Goal: Task Accomplishment & Management: Manage account settings

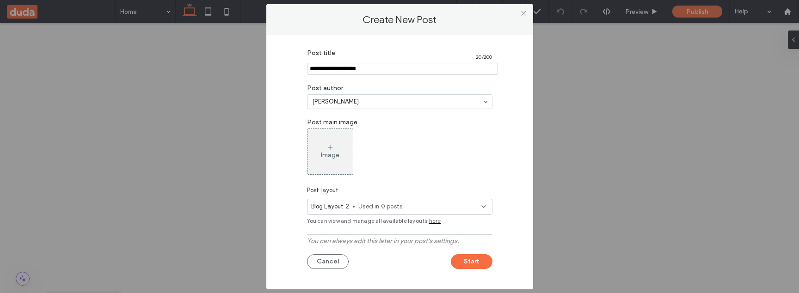
click at [524, 16] on span at bounding box center [523, 13] width 7 height 14
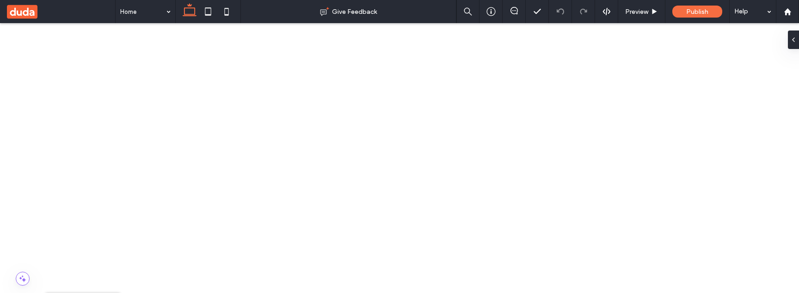
scroll to position [72, 0]
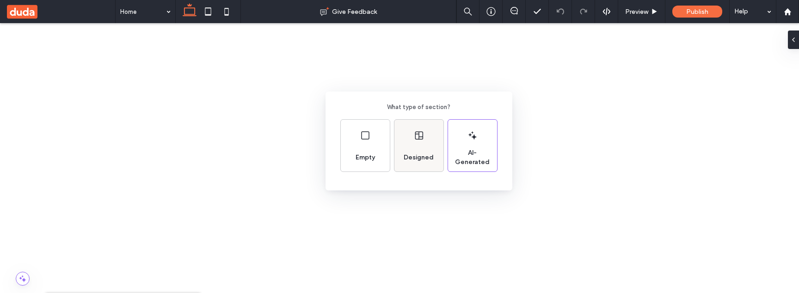
click at [418, 153] on span "Designed" at bounding box center [418, 157] width 37 height 9
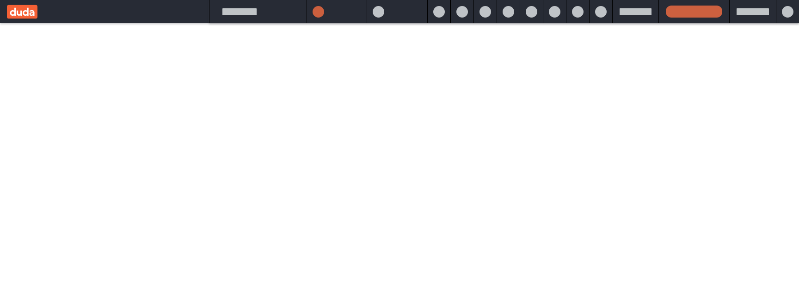
scroll to position [0, 0]
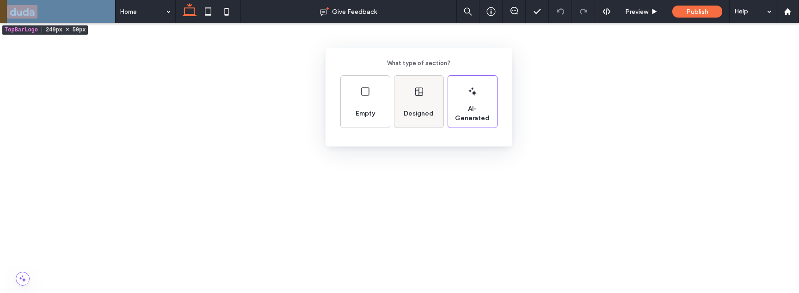
click at [420, 90] on icon at bounding box center [418, 91] width 11 height 11
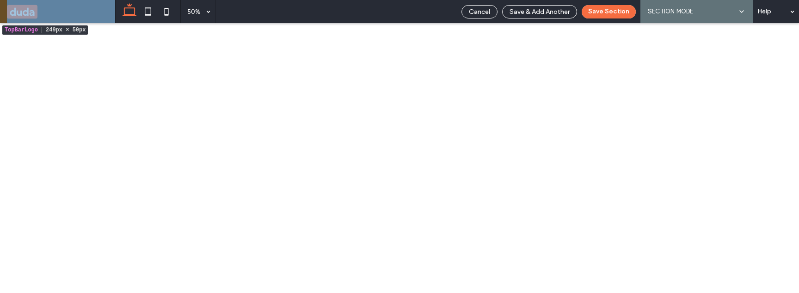
scroll to position [46, 0]
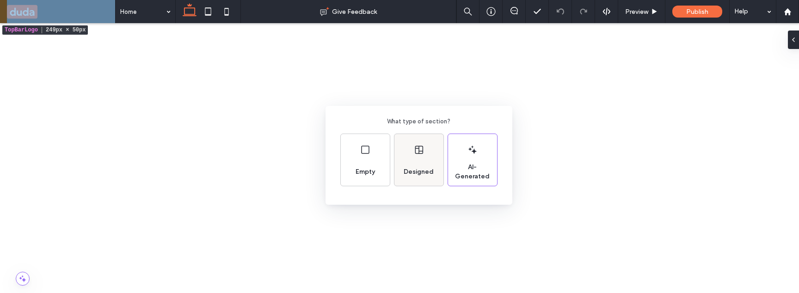
click at [421, 156] on div "Designed" at bounding box center [418, 160] width 49 height 52
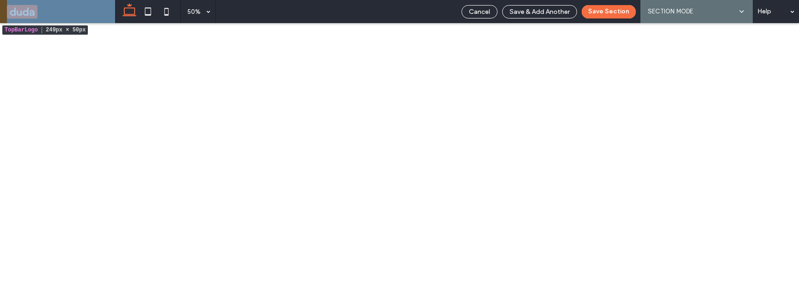
scroll to position [46, 0]
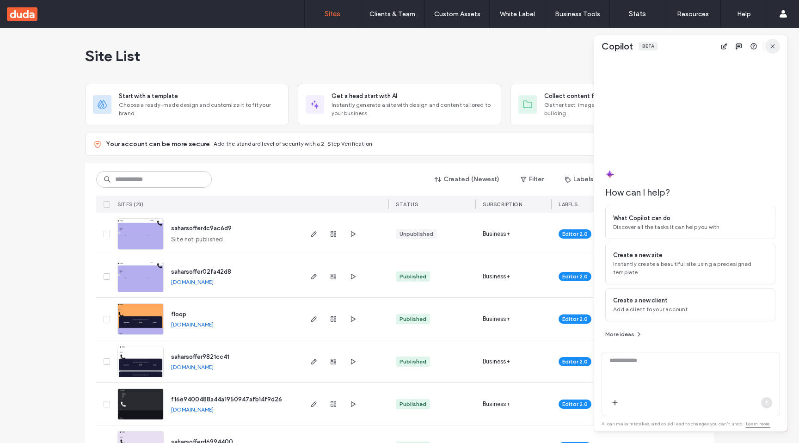
click at [771, 44] on icon "button" at bounding box center [772, 46] width 7 height 7
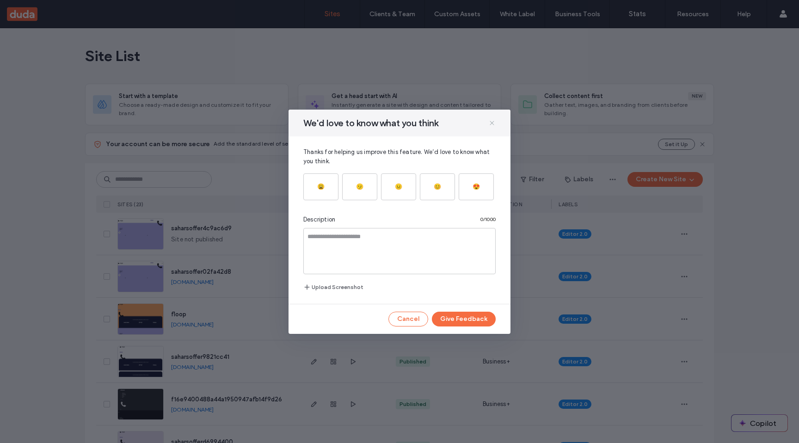
click at [490, 124] on icon at bounding box center [491, 122] width 7 height 7
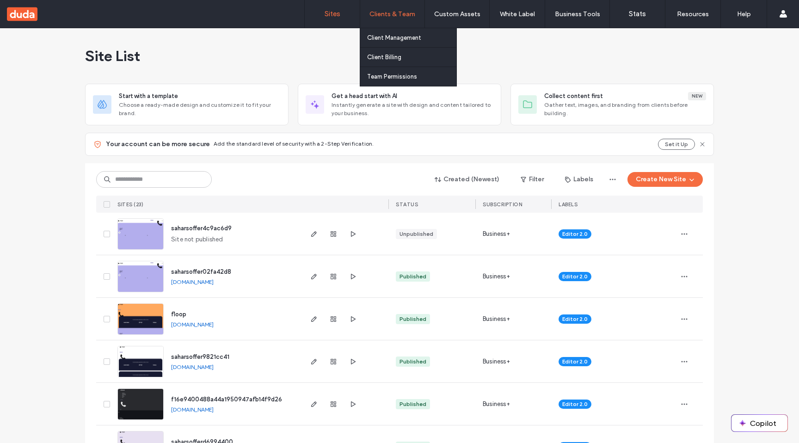
click at [394, 13] on label "Clients & Team" at bounding box center [392, 14] width 46 height 8
click at [388, 36] on label "Client Management" at bounding box center [394, 37] width 54 height 7
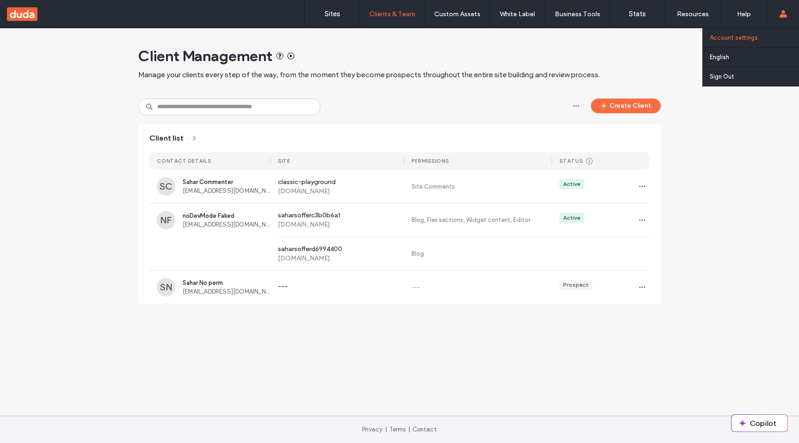
click at [762, 34] on link "Account settings" at bounding box center [753, 37] width 89 height 19
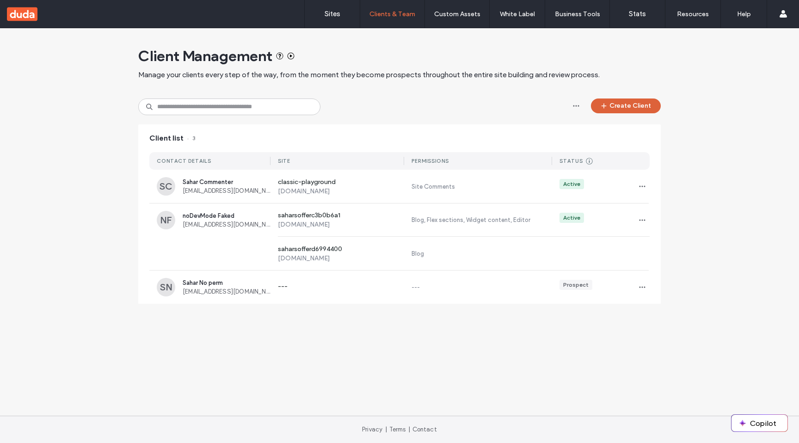
click at [617, 100] on button "Create Client" at bounding box center [626, 105] width 70 height 15
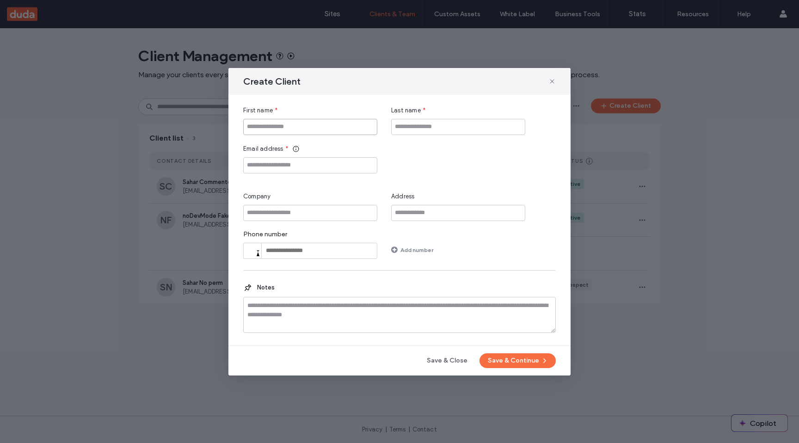
click at [312, 127] on input "First name" at bounding box center [310, 127] width 134 height 16
type input "*********"
type input "**********"
click at [511, 360] on button "Save & Continue" at bounding box center [517, 360] width 76 height 15
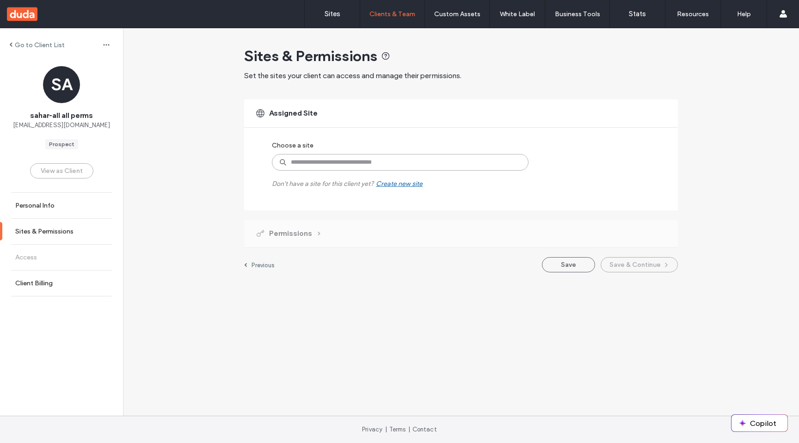
click at [402, 161] on input at bounding box center [400, 162] width 257 height 17
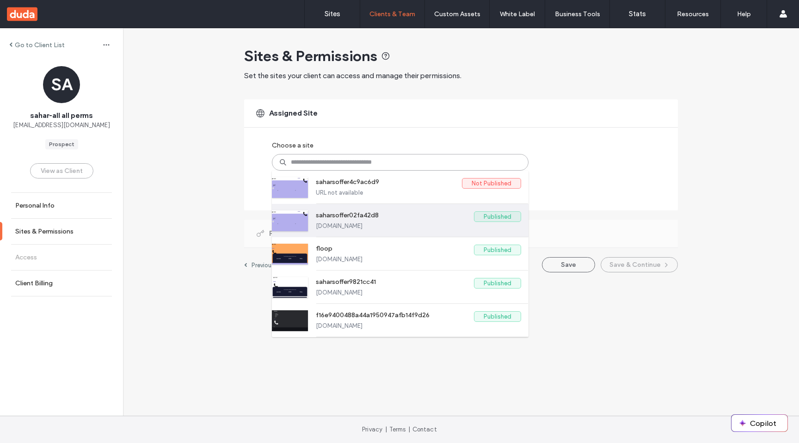
click at [441, 224] on label "saharsoffer02fa42d8.multiscreen.d1test.biz" at bounding box center [418, 225] width 205 height 7
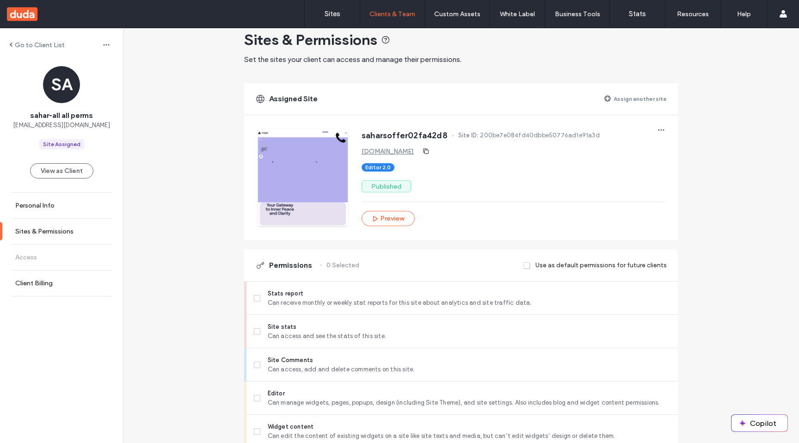
scroll to position [0, 0]
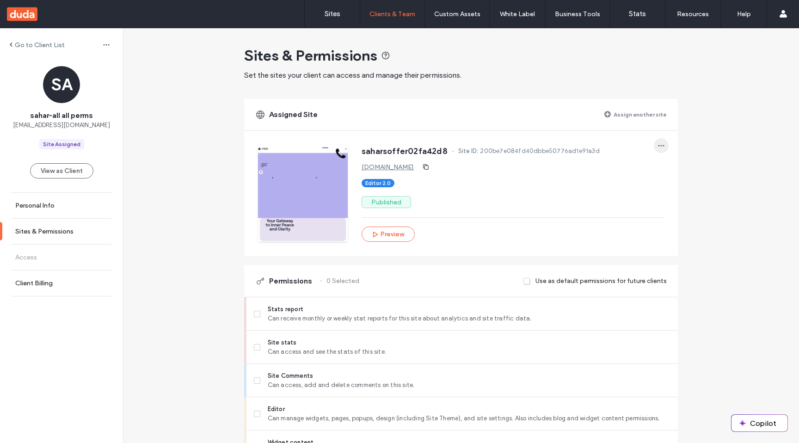
click at [654, 149] on span "button" at bounding box center [661, 145] width 15 height 15
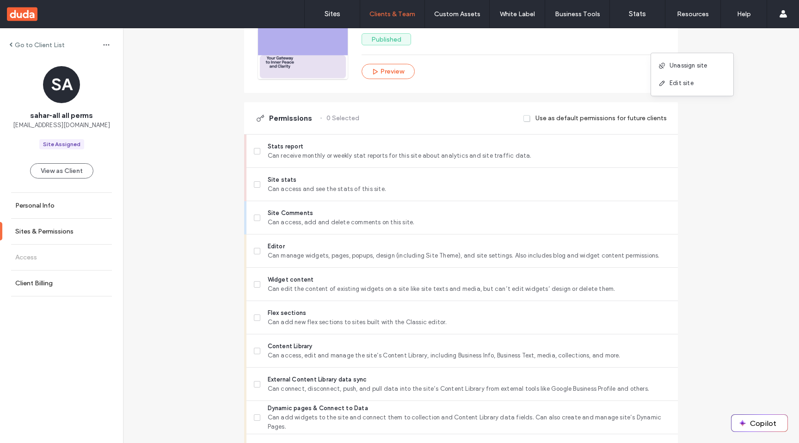
scroll to position [0, 0]
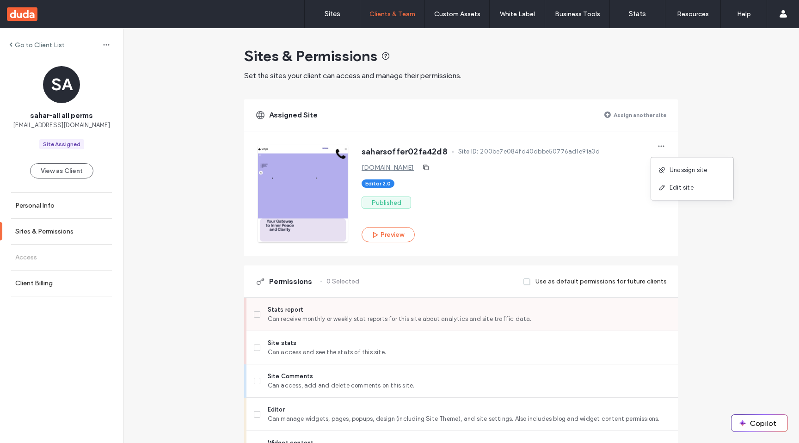
click at [255, 314] on icon at bounding box center [256, 314] width 3 height 3
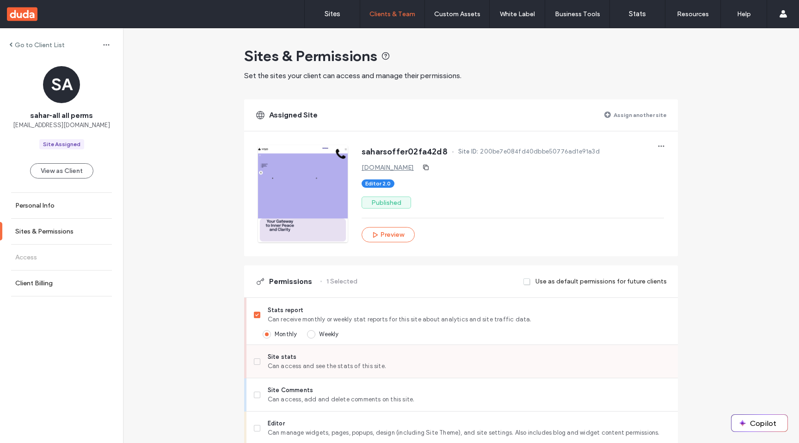
click at [254, 362] on span at bounding box center [257, 361] width 6 height 6
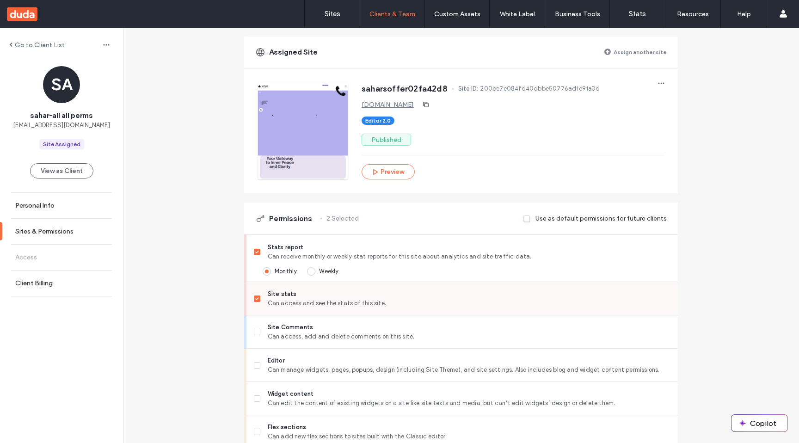
scroll to position [70, 0]
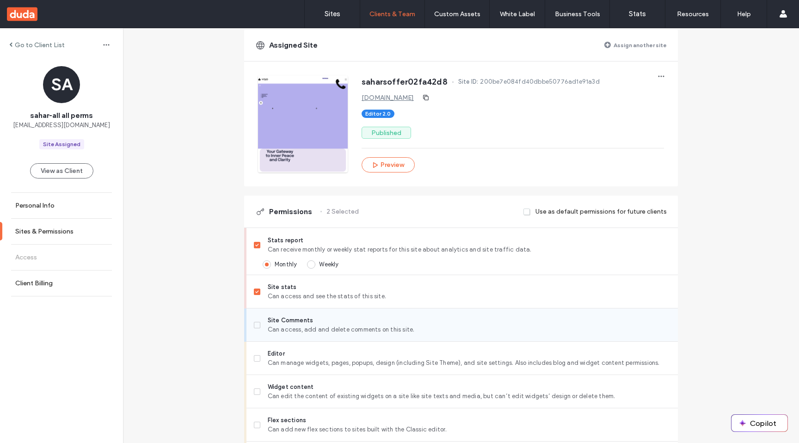
click at [257, 325] on label "Site Comments Can access, add and delete comments on this site." at bounding box center [462, 325] width 416 height 18
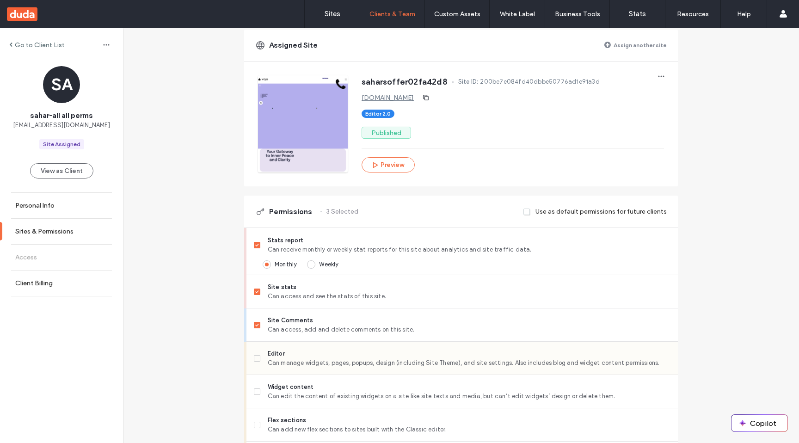
click at [254, 355] on span at bounding box center [257, 358] width 6 height 6
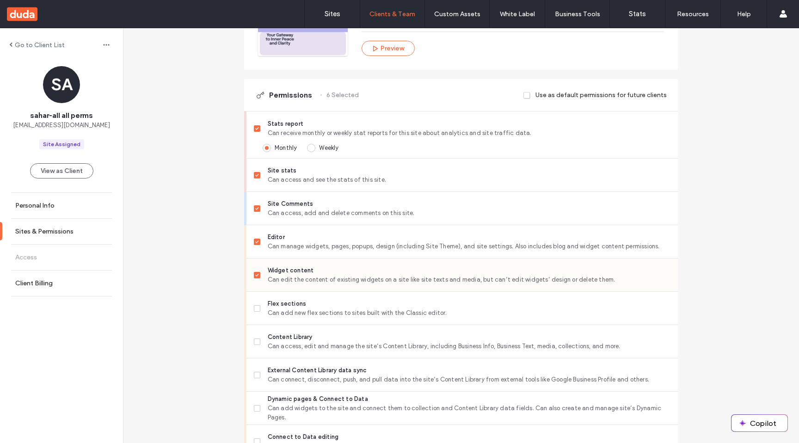
scroll to position [196, 0]
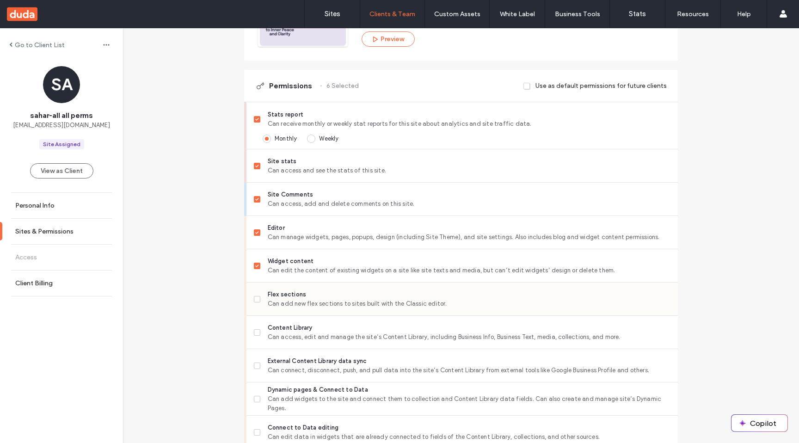
click at [254, 300] on span at bounding box center [257, 299] width 6 height 6
click at [254, 329] on span at bounding box center [257, 332] width 6 height 6
click at [254, 367] on span at bounding box center [257, 365] width 6 height 6
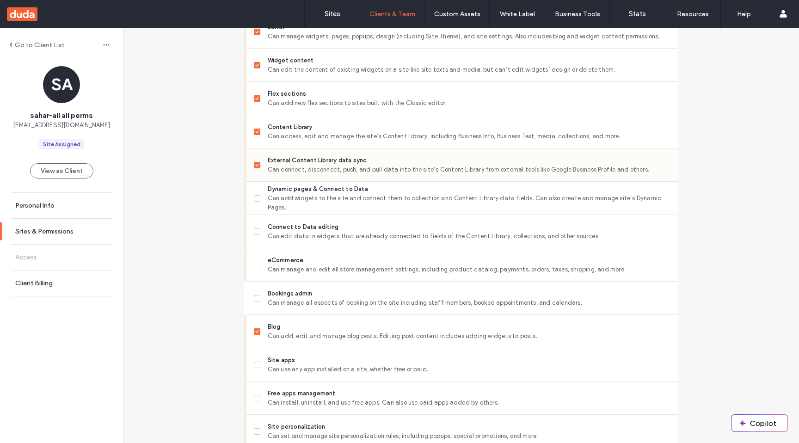
scroll to position [379, 0]
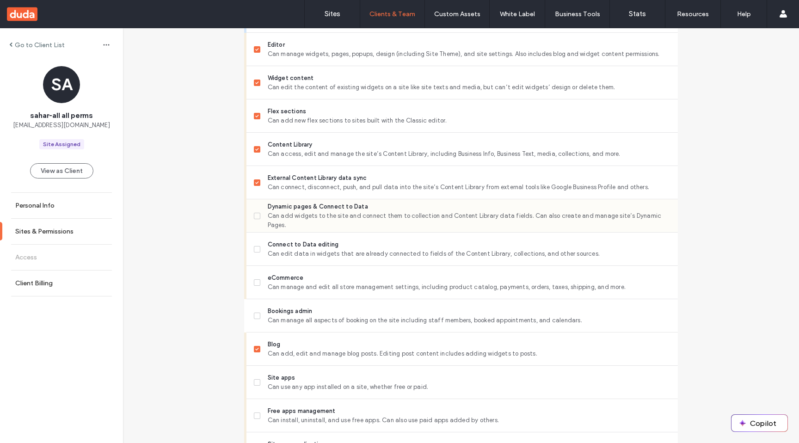
click at [256, 217] on span at bounding box center [257, 216] width 6 height 6
click at [254, 284] on span at bounding box center [257, 282] width 6 height 6
click at [254, 317] on span at bounding box center [257, 315] width 6 height 6
click at [255, 381] on icon at bounding box center [257, 382] width 4 height 3
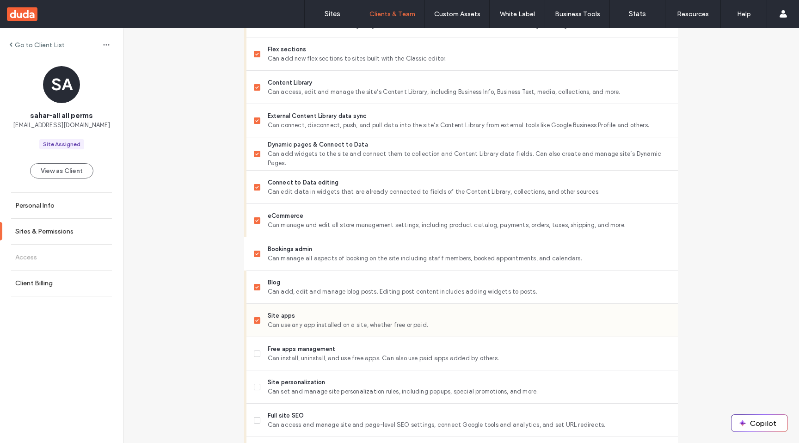
scroll to position [442, 0]
click at [254, 348] on span at bounding box center [257, 351] width 6 height 6
click at [255, 384] on icon at bounding box center [257, 385] width 4 height 3
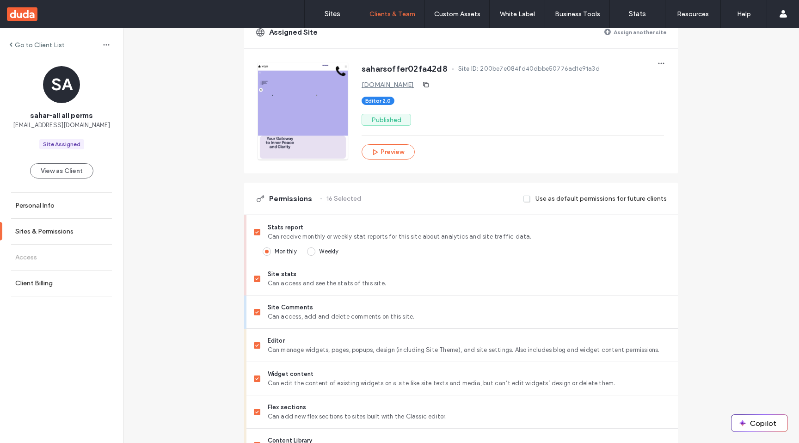
scroll to position [0, 0]
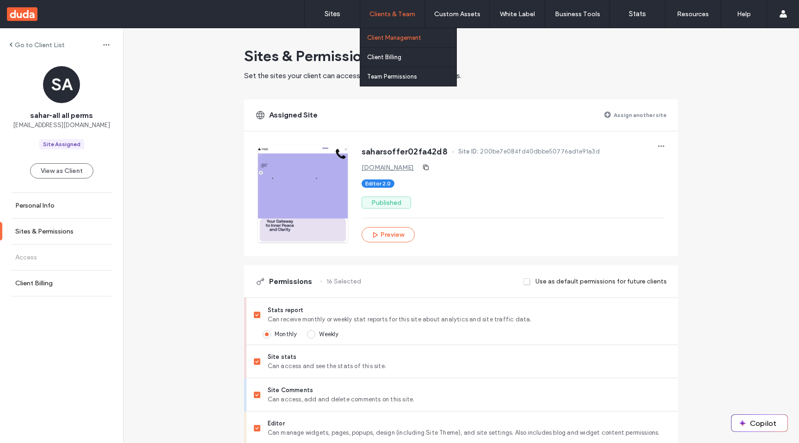
click at [405, 39] on label "Client Management" at bounding box center [394, 37] width 54 height 7
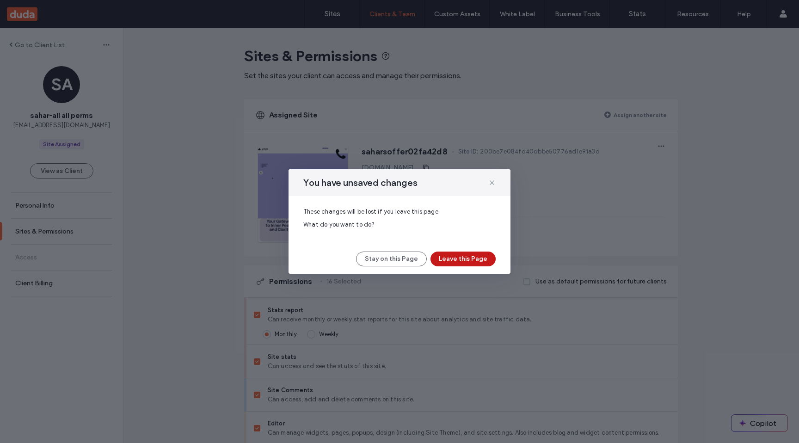
click at [448, 255] on button "Leave this Page" at bounding box center [462, 258] width 65 height 15
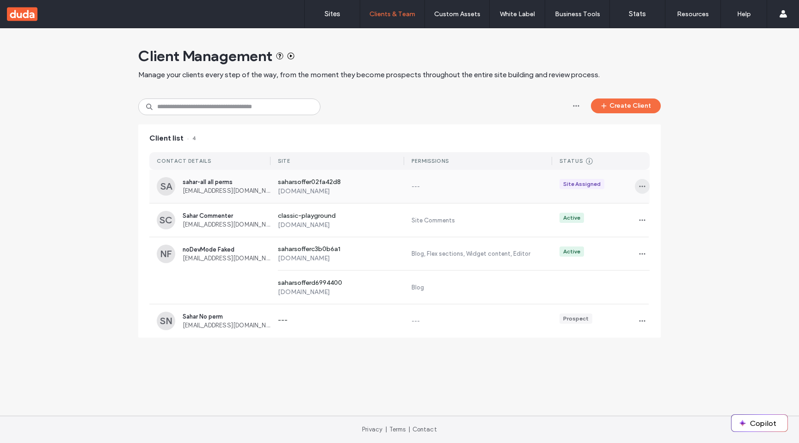
click at [640, 186] on use "button" at bounding box center [642, 186] width 6 height 1
click at [692, 212] on span "Sites & Permissions" at bounding box center [681, 210] width 54 height 9
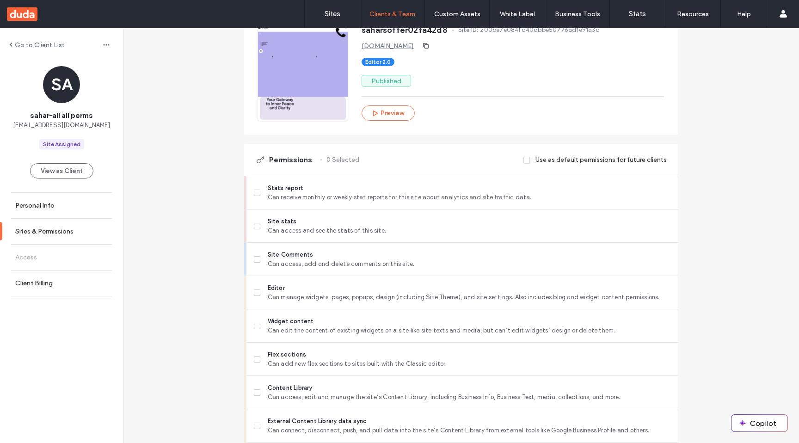
scroll to position [191, 0]
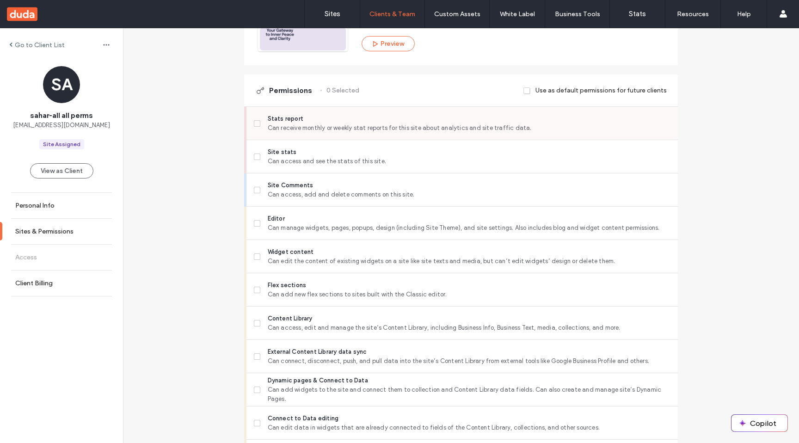
click at [255, 122] on icon at bounding box center [256, 123] width 3 height 3
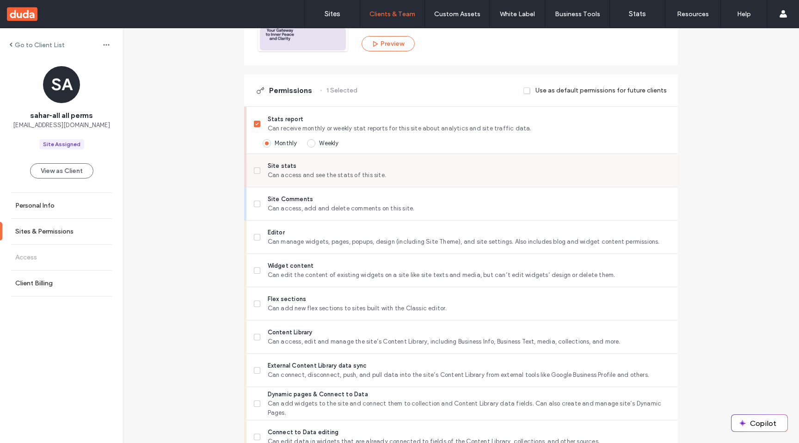
click at [255, 171] on icon at bounding box center [257, 170] width 4 height 3
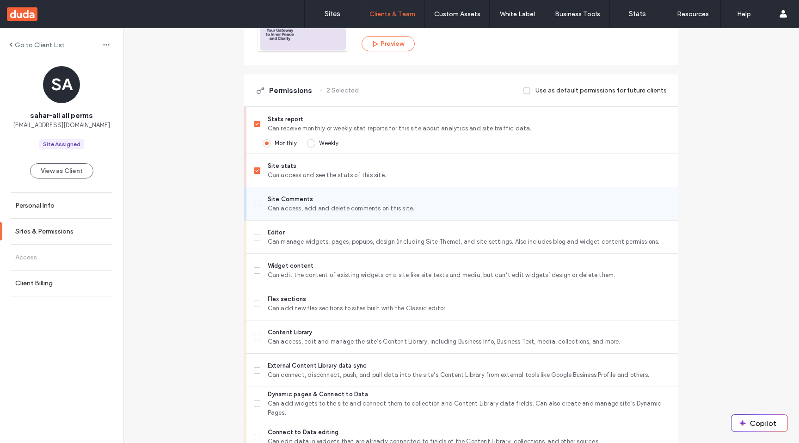
click at [254, 206] on span at bounding box center [257, 204] width 6 height 6
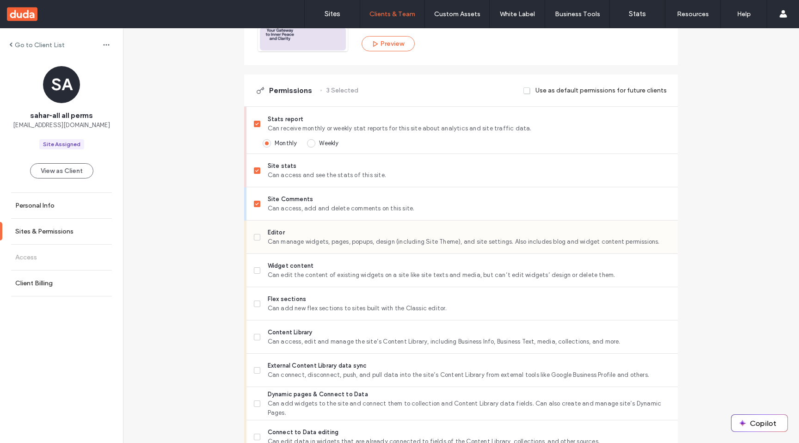
click at [254, 238] on span at bounding box center [257, 237] width 6 height 6
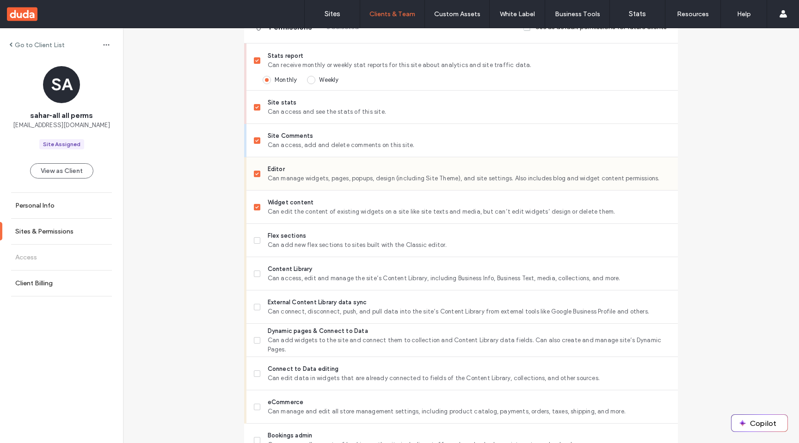
scroll to position [273, 0]
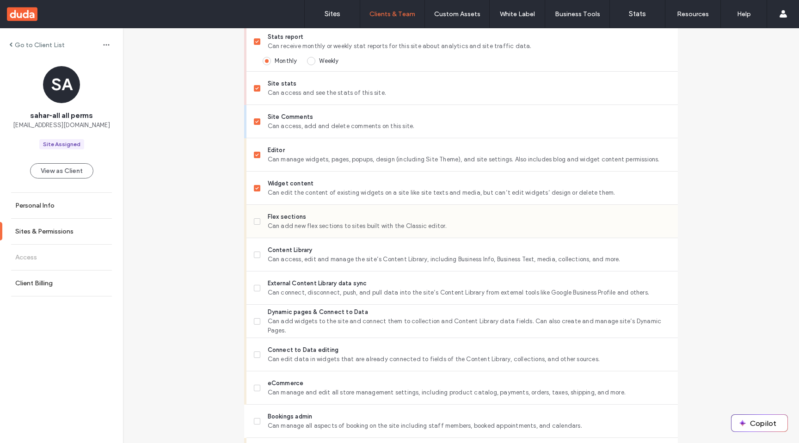
click at [254, 219] on span at bounding box center [257, 221] width 6 height 6
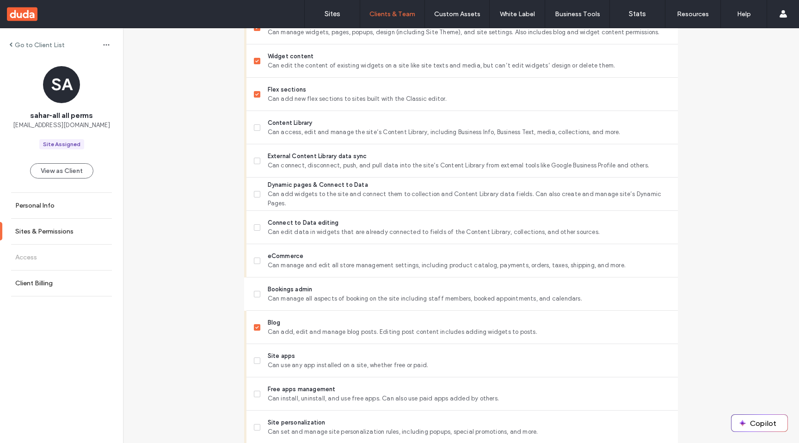
scroll to position [386, 0]
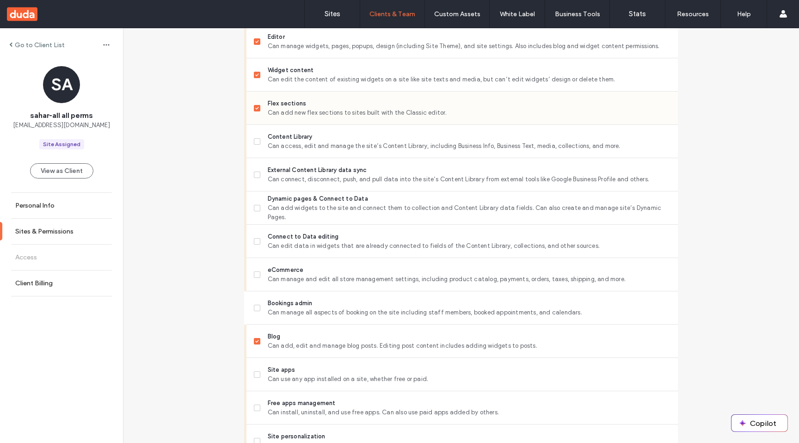
click at [255, 107] on icon at bounding box center [257, 108] width 4 height 3
click at [211, 135] on div "Go to Client List SA sahar-all all perms sahar_all@gmail.com Site Assigned View…" at bounding box center [461, 216] width 676 height 1149
click at [255, 142] on icon at bounding box center [257, 141] width 4 height 3
click at [254, 177] on label "External Content Library data sync Can connect, disconnect, push, and pull data…" at bounding box center [462, 174] width 416 height 18
click at [254, 208] on span at bounding box center [257, 208] width 6 height 6
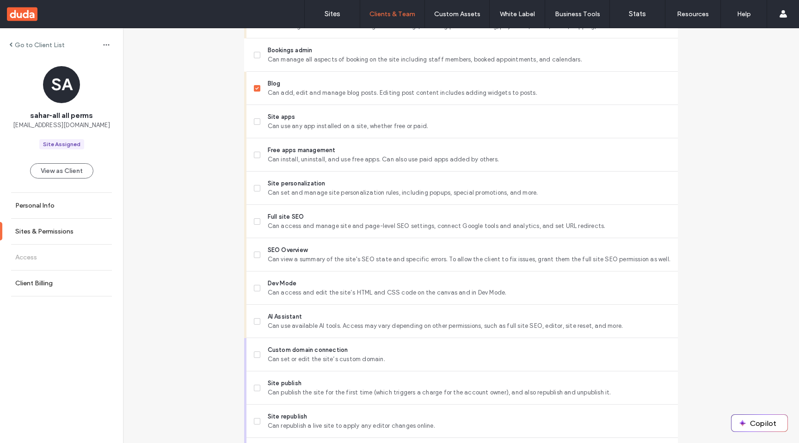
scroll to position [494, 0]
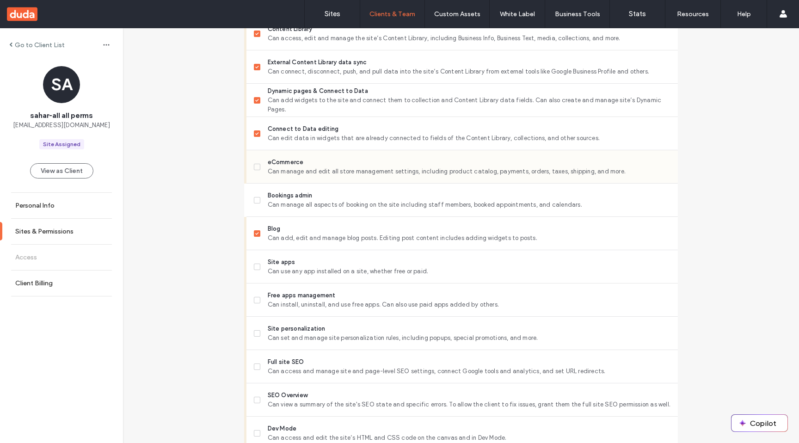
click at [255, 167] on icon at bounding box center [257, 166] width 4 height 3
click at [255, 199] on icon at bounding box center [257, 200] width 4 height 3
click at [255, 265] on icon at bounding box center [257, 266] width 4 height 3
click at [254, 302] on span at bounding box center [257, 300] width 6 height 6
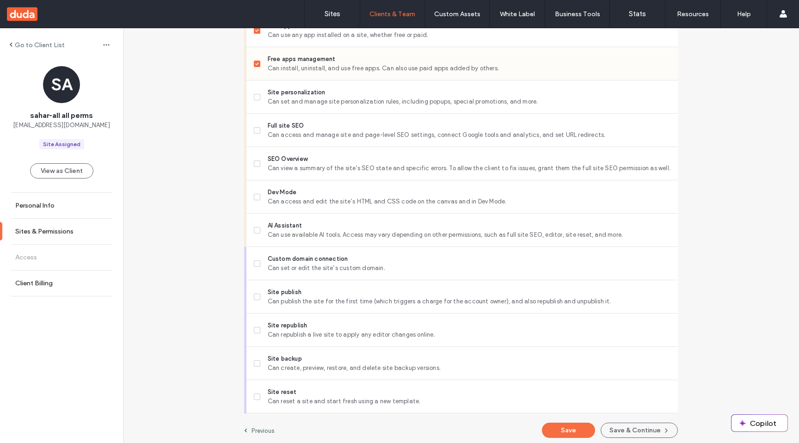
scroll to position [761, 0]
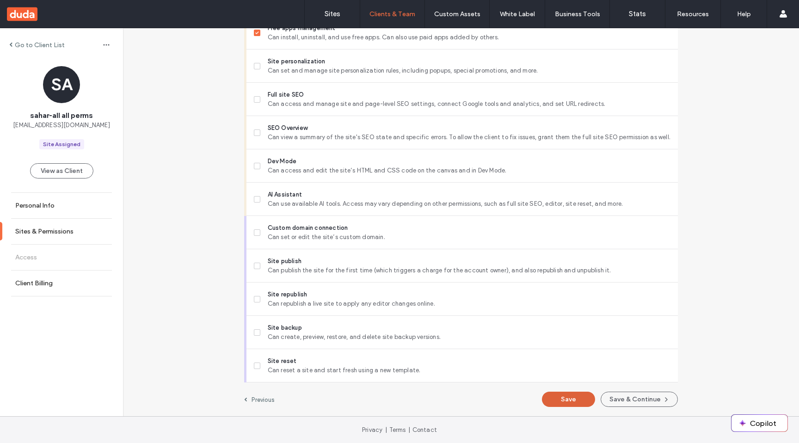
click at [568, 403] on button "Save" at bounding box center [568, 398] width 53 height 15
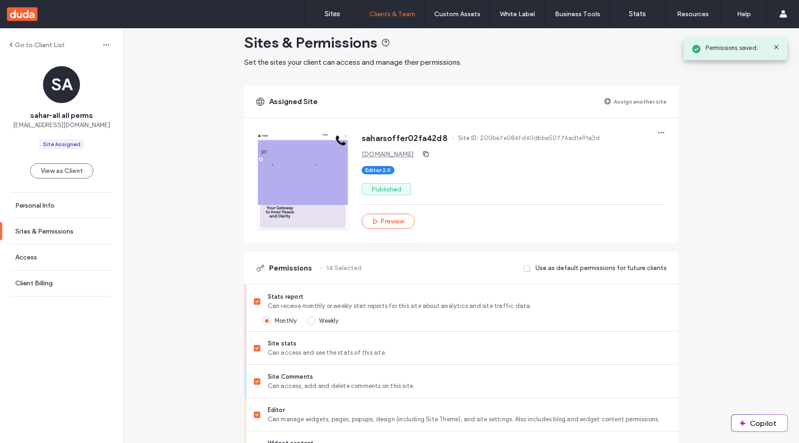
scroll to position [0, 0]
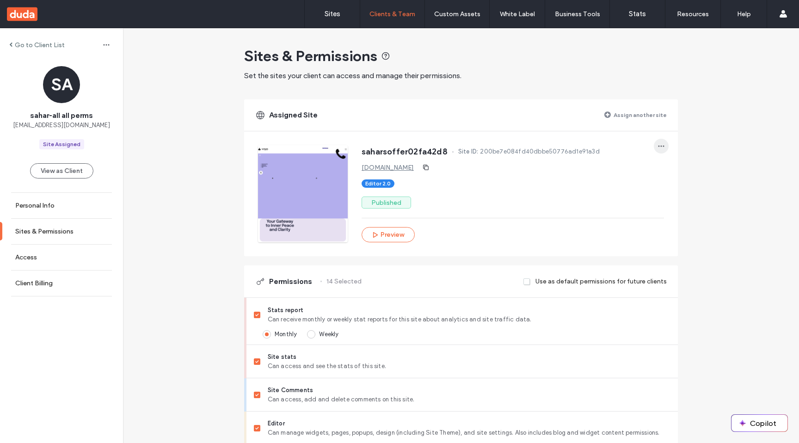
click at [659, 146] on icon "button" at bounding box center [660, 145] width 7 height 7
click at [597, 187] on div "Editor 2.0" at bounding box center [512, 183] width 302 height 8
click at [387, 240] on button "Preview" at bounding box center [387, 234] width 53 height 15
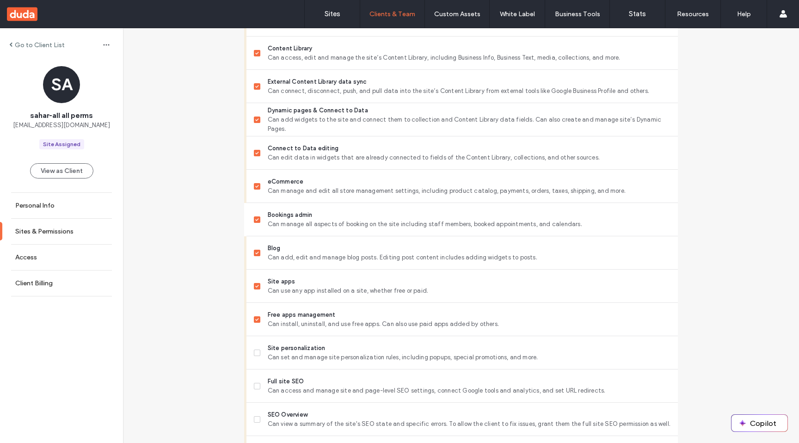
scroll to position [761, 0]
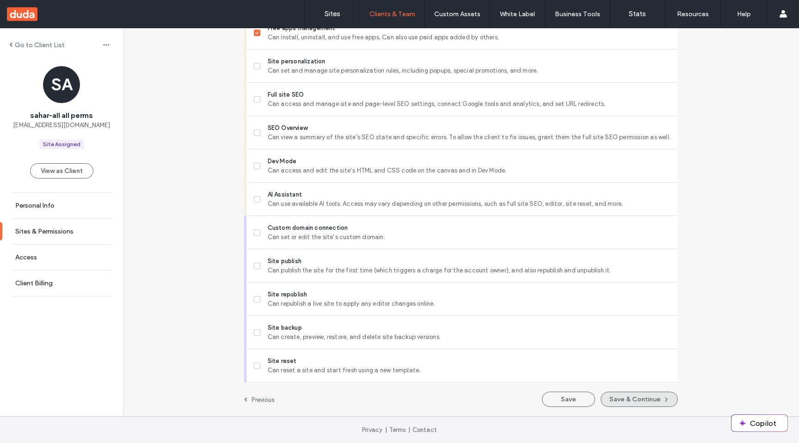
click at [646, 400] on button "Save & Continue" at bounding box center [638, 398] width 77 height 15
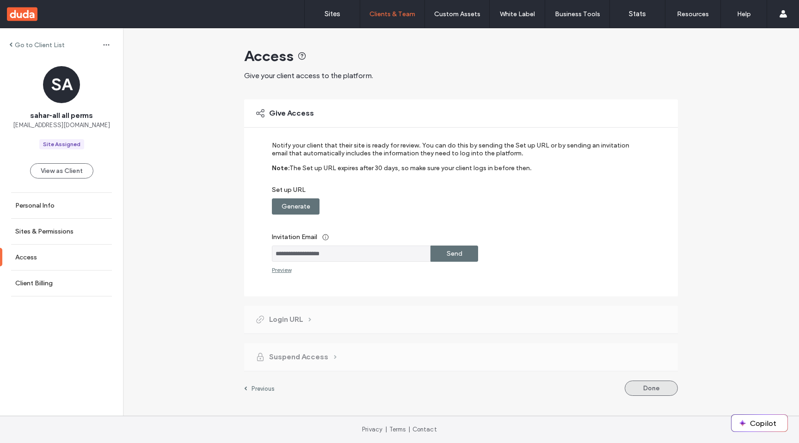
click at [660, 390] on button "Done" at bounding box center [650, 387] width 53 height 15
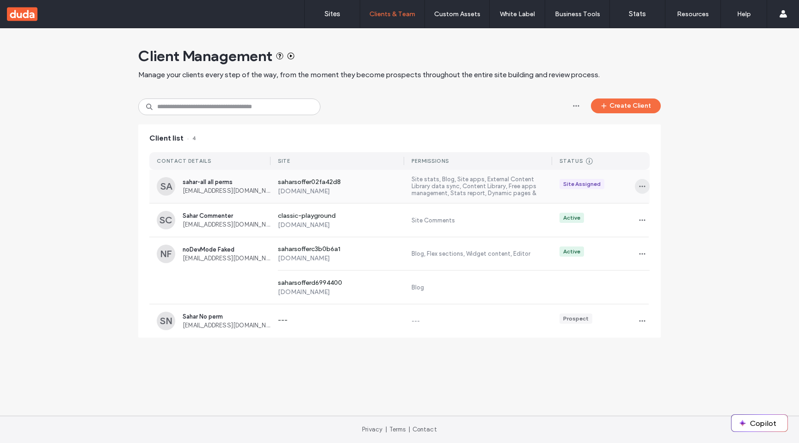
click at [640, 187] on icon "button" at bounding box center [641, 186] width 7 height 7
click at [656, 228] on span "Manage Access" at bounding box center [676, 227] width 45 height 9
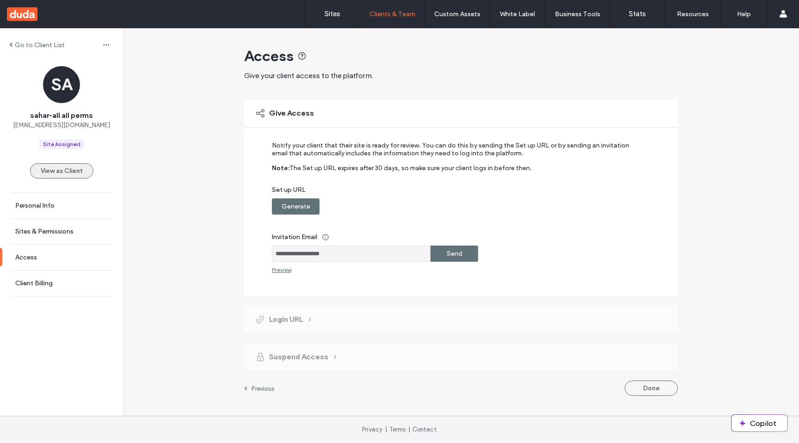
click at [50, 177] on button "View as Client" at bounding box center [61, 170] width 63 height 15
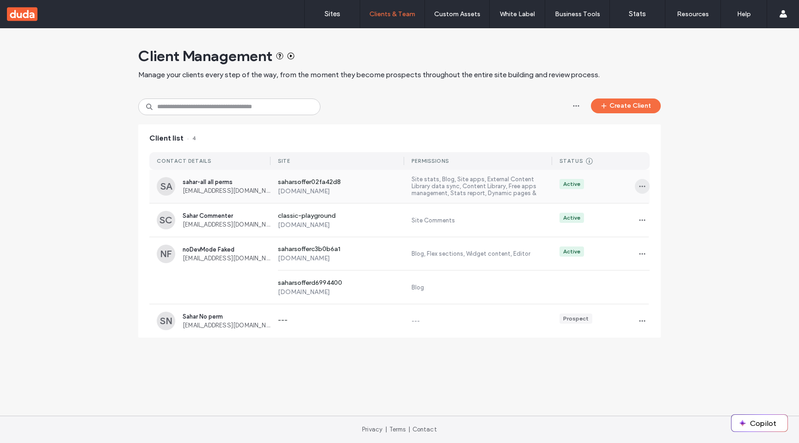
click at [641, 188] on icon "button" at bounding box center [641, 186] width 7 height 7
click at [649, 204] on div "Sites & Permissions" at bounding box center [676, 211] width 82 height 18
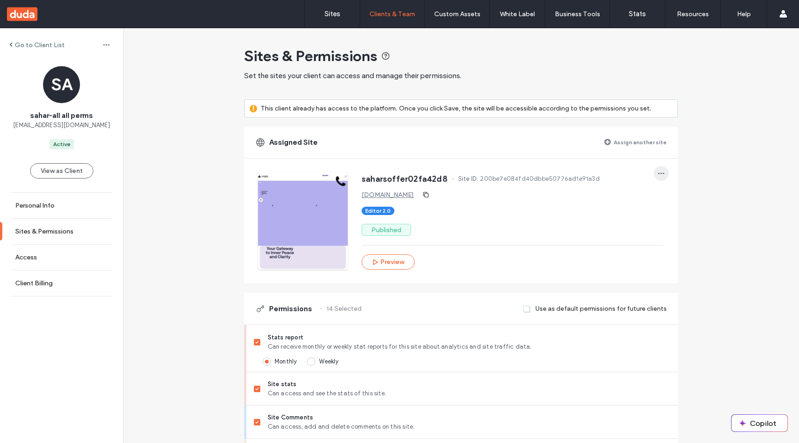
click at [661, 172] on icon "button" at bounding box center [660, 173] width 7 height 7
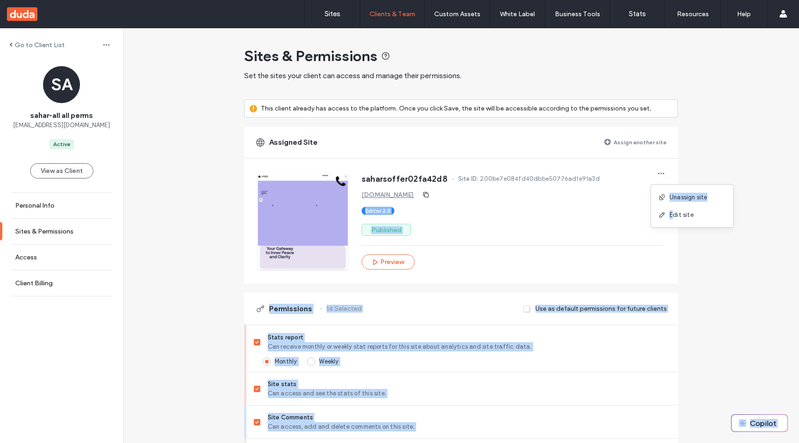
drag, startPoint x: 673, startPoint y: 211, endPoint x: 630, endPoint y: 205, distance: 44.4
click at [630, 205] on body ".wqwq-1{fill:#231f20;} .cls-1q, .cls-2q { fill-rule: evenodd; } .cls-2q { fill:…" at bounding box center [399, 221] width 799 height 443
click at [630, 205] on div "saharsoffer02fa42d8 Site ID: 200be7e084fd40dbbe50776ad1e91a3d saharsoffer02fa42…" at bounding box center [512, 220] width 302 height 97
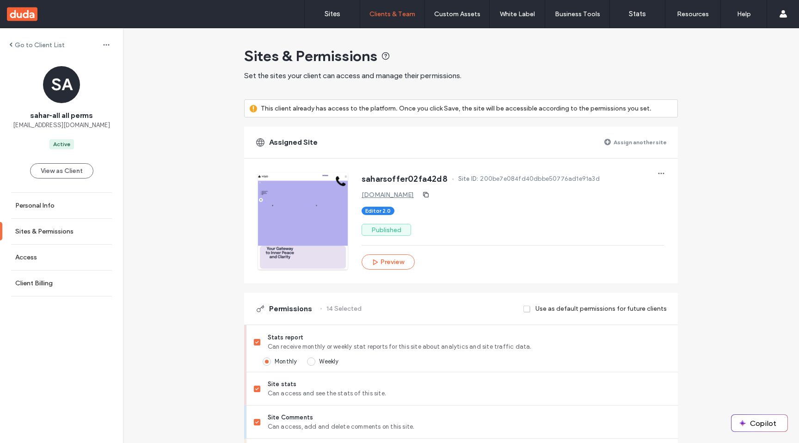
click at [647, 147] on label "Assign another site" at bounding box center [639, 142] width 53 height 16
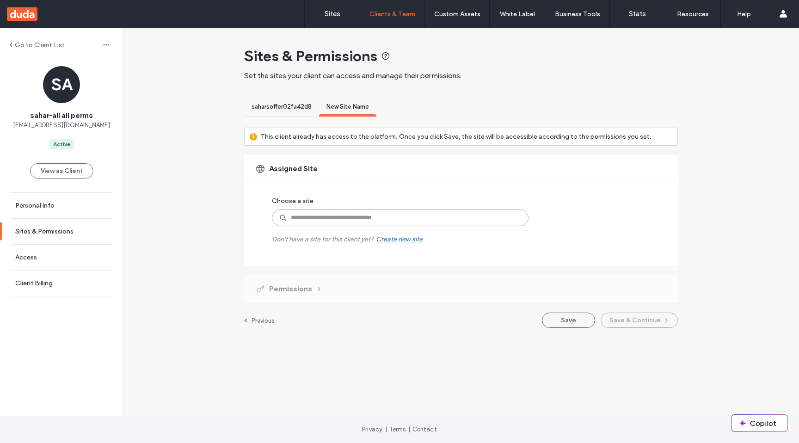
click at [395, 219] on input at bounding box center [400, 217] width 257 height 17
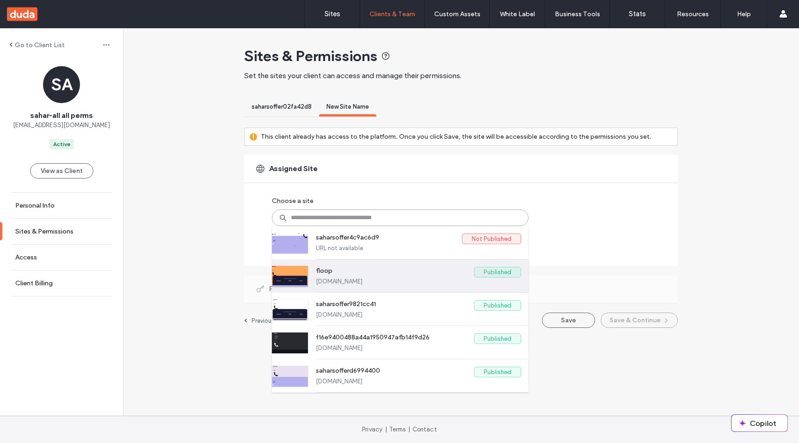
click at [495, 272] on label "Published" at bounding box center [497, 272] width 47 height 11
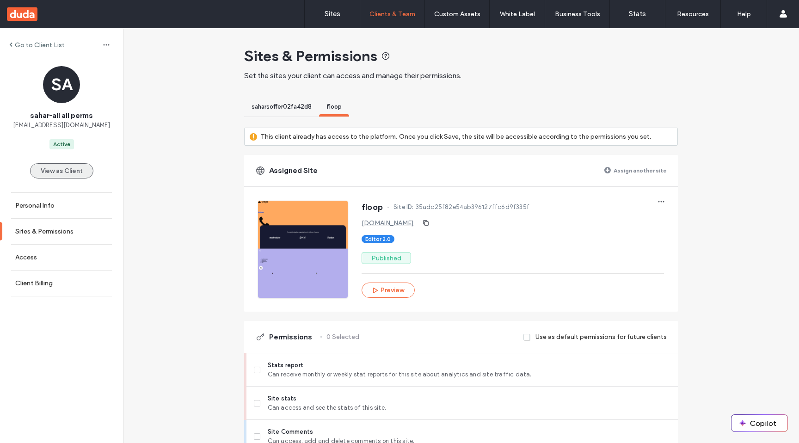
click at [73, 168] on button "View as Client" at bounding box center [61, 170] width 63 height 15
